Goal: Task Accomplishment & Management: Use online tool/utility

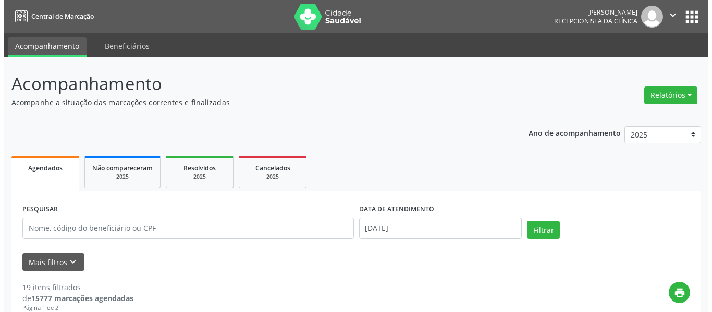
scroll to position [52, 0]
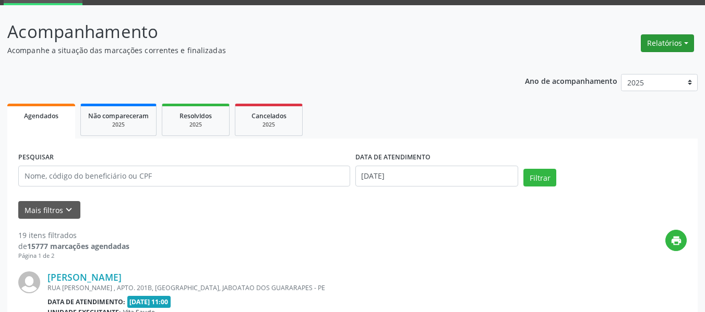
click at [663, 40] on button "Relatórios" at bounding box center [666, 43] width 53 height 18
click at [631, 65] on link "Agendamentos" at bounding box center [638, 65] width 112 height 15
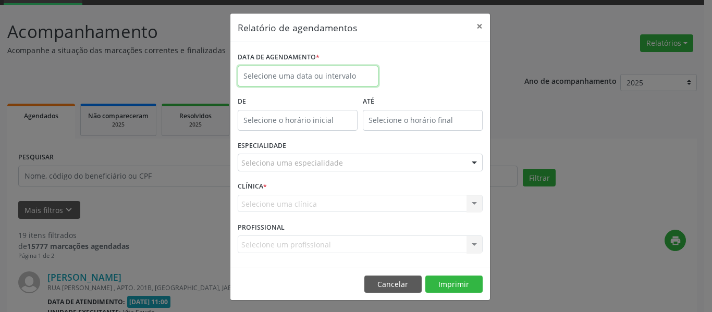
click at [310, 73] on input "text" at bounding box center [308, 76] width 141 height 21
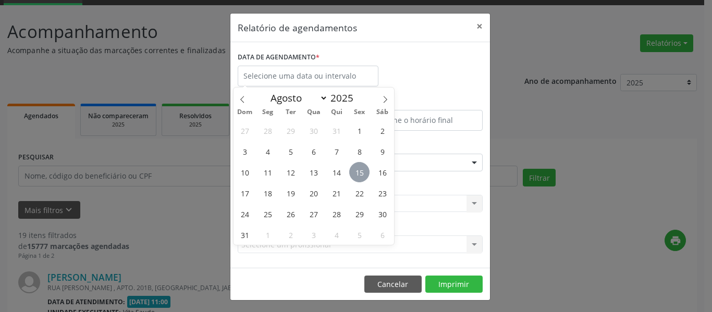
click at [362, 169] on span "15" at bounding box center [359, 172] width 20 height 20
type input "[DATE]"
click at [362, 169] on span "15" at bounding box center [359, 172] width 20 height 20
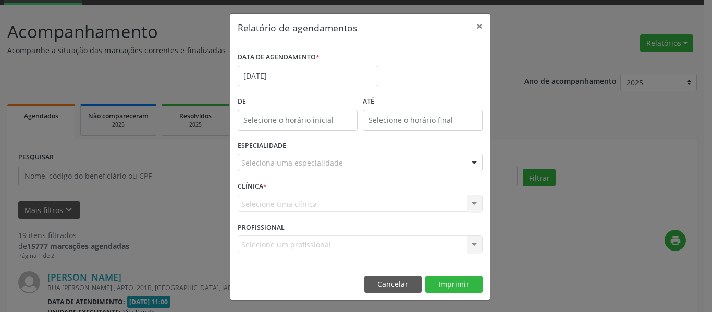
click at [384, 164] on div "Seleciona uma especialidade" at bounding box center [360, 163] width 245 height 18
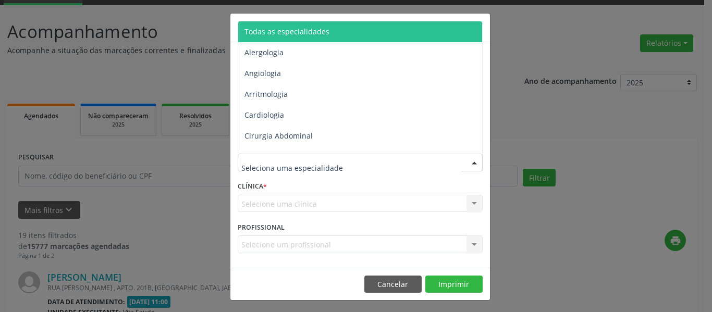
click at [282, 33] on span "Todas as especialidades" at bounding box center [287, 32] width 85 height 10
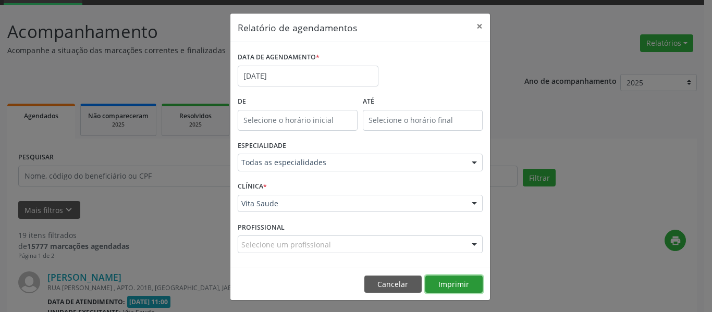
click at [446, 281] on button "Imprimir" at bounding box center [454, 285] width 57 height 18
